Goal: Task Accomplishment & Management: Complete application form

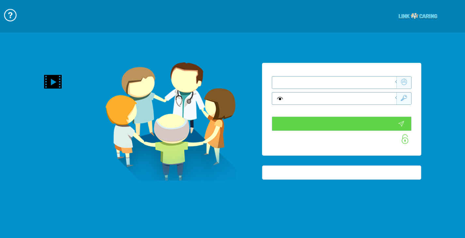
type input "התחבר עכשיו"
type input "עדיין לא? צור חשבון!"
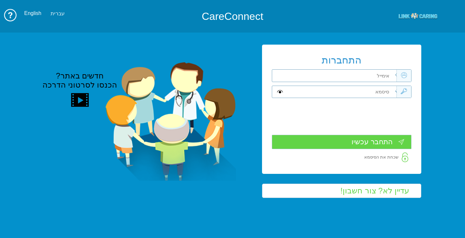
click at [383, 76] on input "text" at bounding box center [341, 76] width 110 height 12
type input "[EMAIL_ADDRESS][DOMAIN_NAME]"
click at [386, 94] on input "text" at bounding box center [341, 92] width 110 height 12
type input "G"
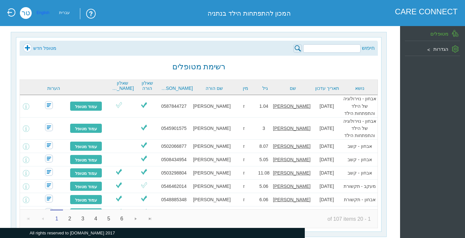
click at [45, 12] on div "English" at bounding box center [43, 13] width 13 height 2
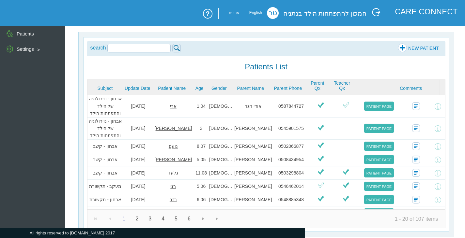
click at [403, 48] on link "NEW PATIENT" at bounding box center [418, 48] width 41 height 10
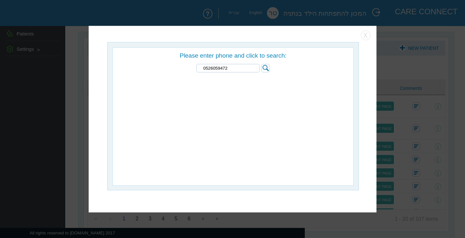
type input "0526059472"
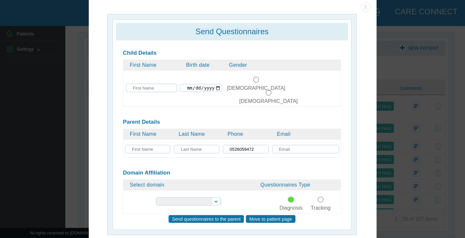
click at [176, 84] on input "text" at bounding box center [151, 88] width 51 height 8
type input "gabriel"
click at [143, 145] on input "text" at bounding box center [147, 149] width 45 height 8
type input "orlee"
click at [200, 145] on input "text" at bounding box center [196, 149] width 45 height 8
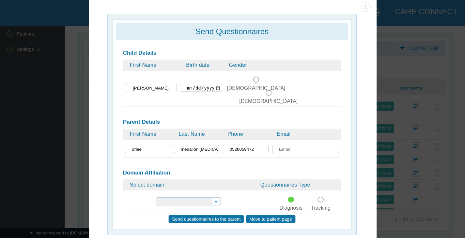
type input "medalion amira"
click at [302, 145] on input "text" at bounding box center [305, 149] width 67 height 8
type input "omedalion@gmail.com"
click at [277, 78] on div "Male Female" at bounding box center [281, 75] width 118 height 8
click at [259, 81] on span at bounding box center [256, 80] width 6 height 6
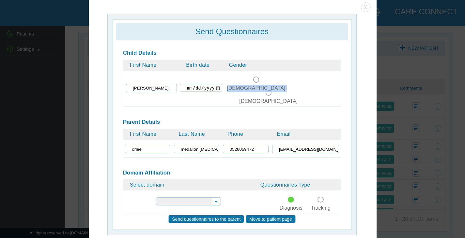
click at [278, 83] on input "Male" at bounding box center [256, 83] width 51 height 0
click at [222, 84] on input "date" at bounding box center [201, 88] width 42 height 8
type input "2015-09-28"
click at [222, 106] on td at bounding box center [200, 106] width 43 height 1
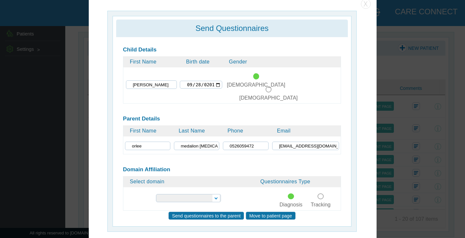
click at [214, 194] on select "ADHD Pediatric Neurology & Child Development Child Development Development and …" at bounding box center [188, 198] width 65 height 8
select select "2"
click at [156, 194] on select "ADHD Pediatric Neurology & Child Development Child Development Development and …" at bounding box center [188, 198] width 65 height 8
click at [210, 212] on input "Send questionnaires to the parent" at bounding box center [206, 216] width 76 height 8
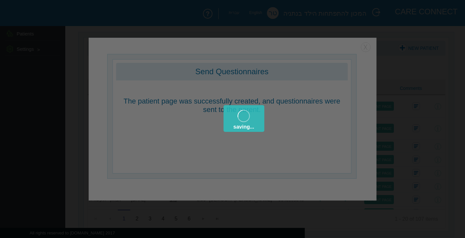
scroll to position [0, 0]
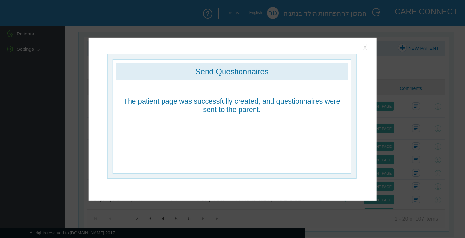
click at [366, 47] on button "button" at bounding box center [365, 47] width 10 height 10
